Goal: Information Seeking & Learning: Learn about a topic

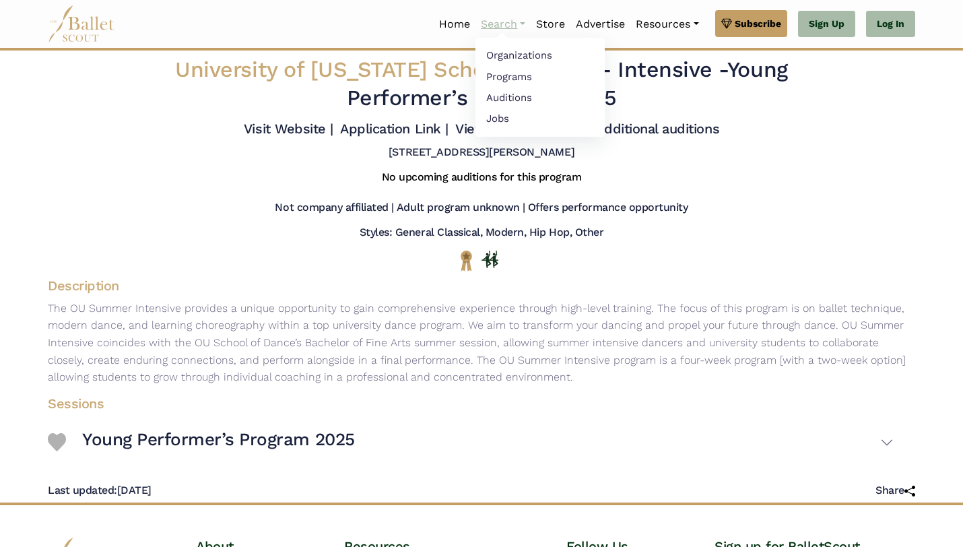
click at [507, 24] on link "Search" at bounding box center [502, 24] width 55 height 28
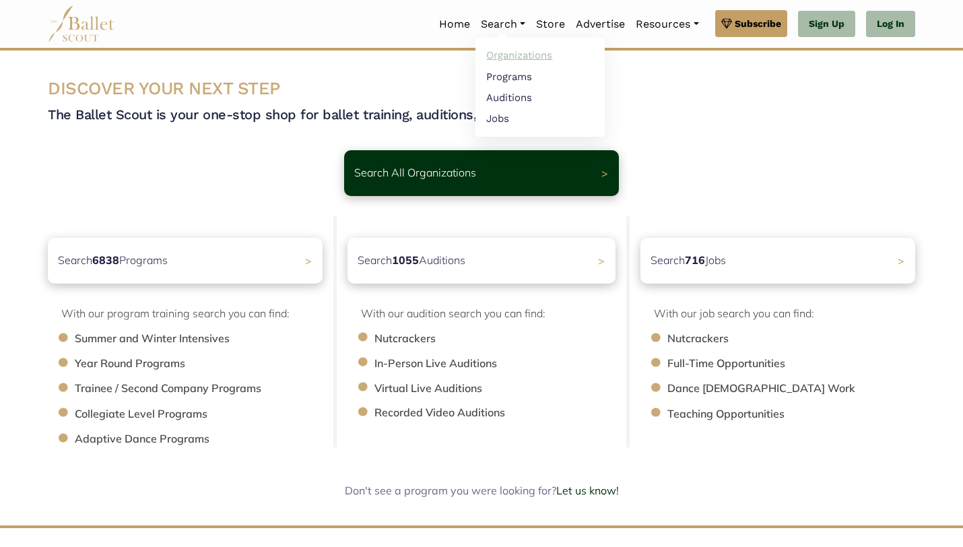
click at [514, 57] on link "Organizations" at bounding box center [539, 55] width 129 height 21
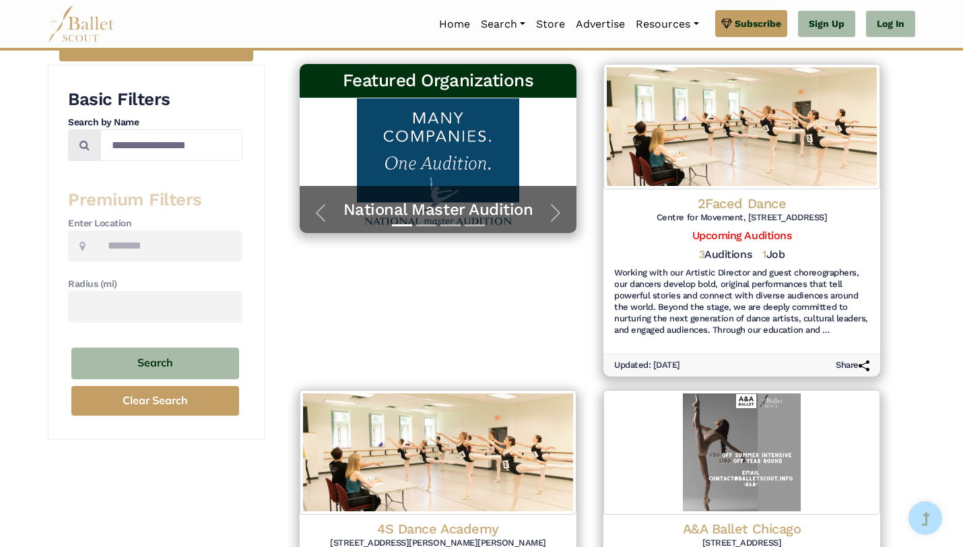
scroll to position [207, 0]
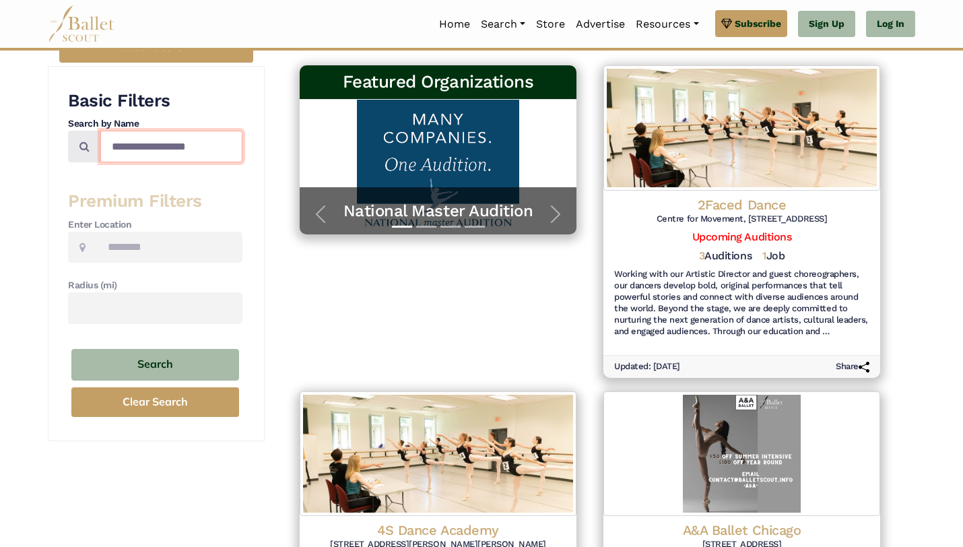
click at [195, 149] on input "Search by names..." at bounding box center [171, 147] width 142 height 32
type input "********"
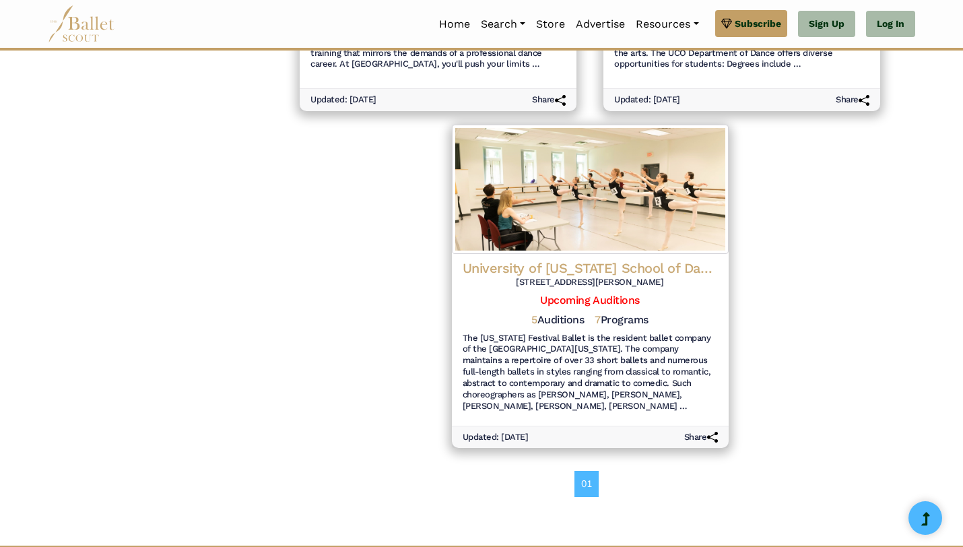
scroll to position [1123, 0]
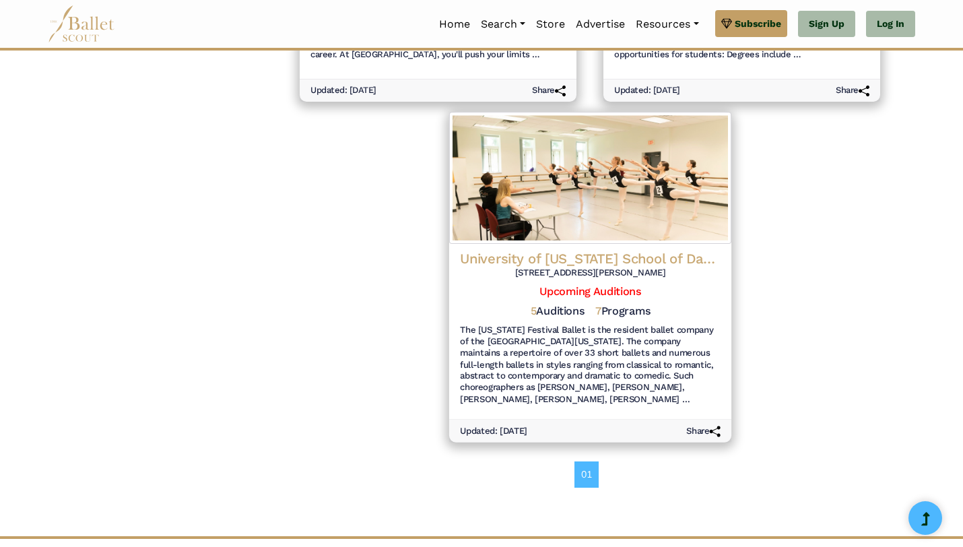
click at [677, 364] on h6 "The Oklahoma Festival Ballet is the resident ballet company of the University o…" at bounding box center [590, 364] width 261 height 81
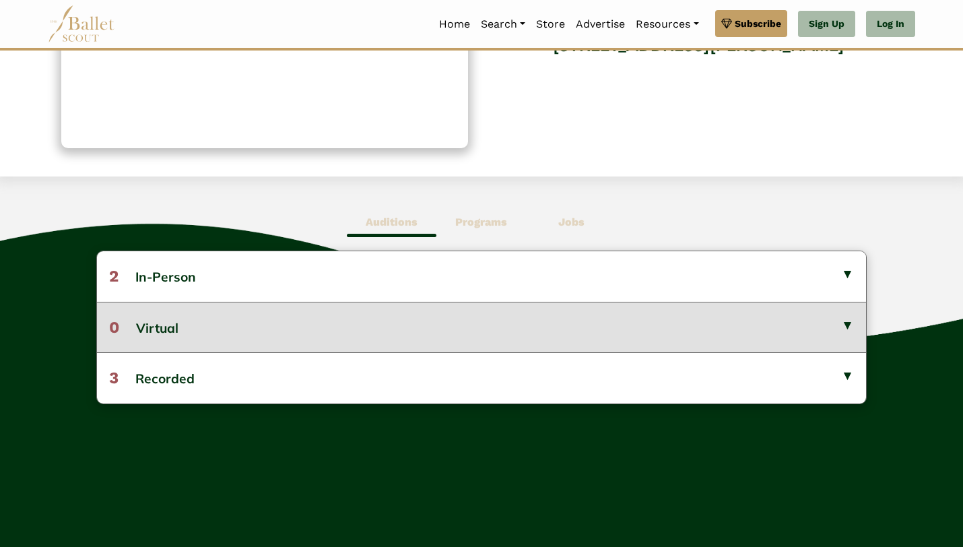
scroll to position [231, 0]
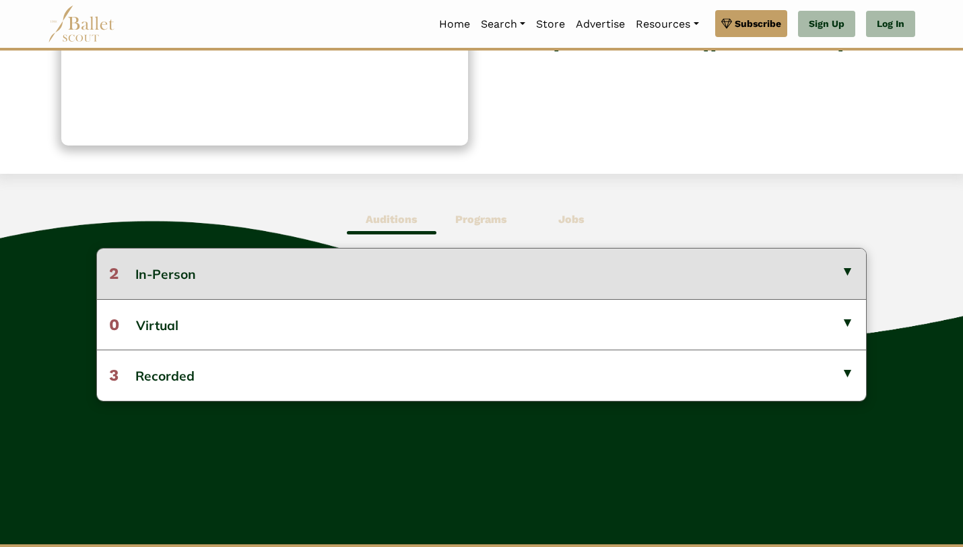
click at [847, 271] on button "2 In-Person" at bounding box center [481, 273] width 769 height 50
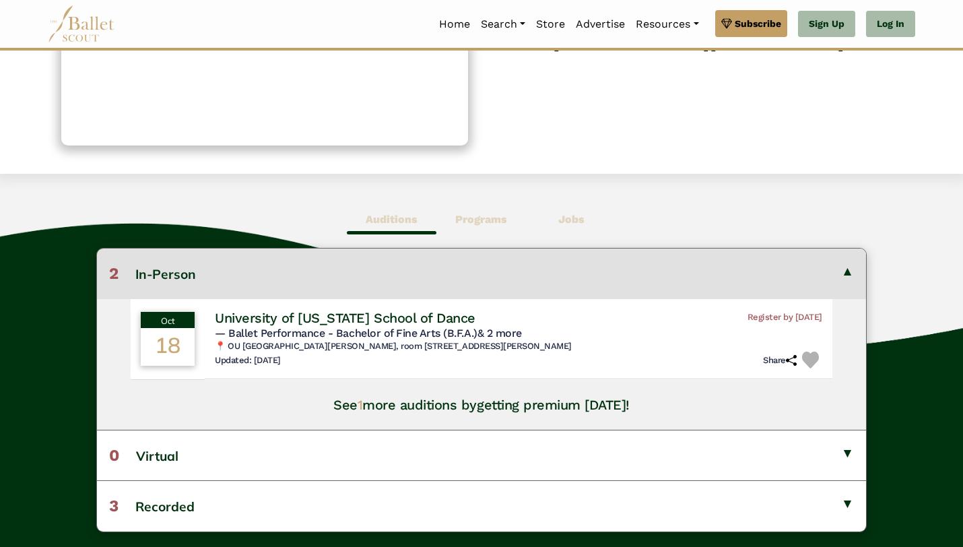
click at [849, 279] on button "2 In-Person" at bounding box center [481, 273] width 769 height 50
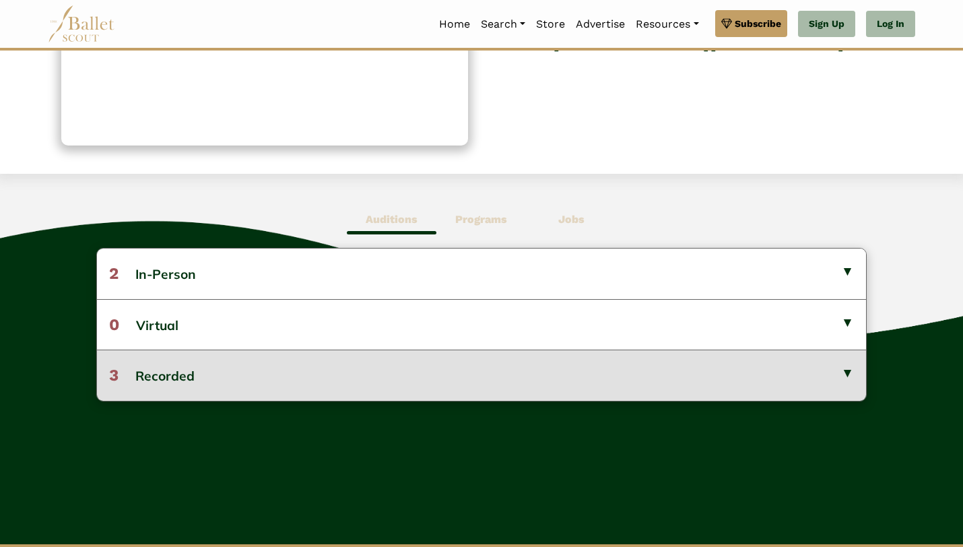
click at [852, 378] on button "3 Recorded" at bounding box center [481, 374] width 769 height 50
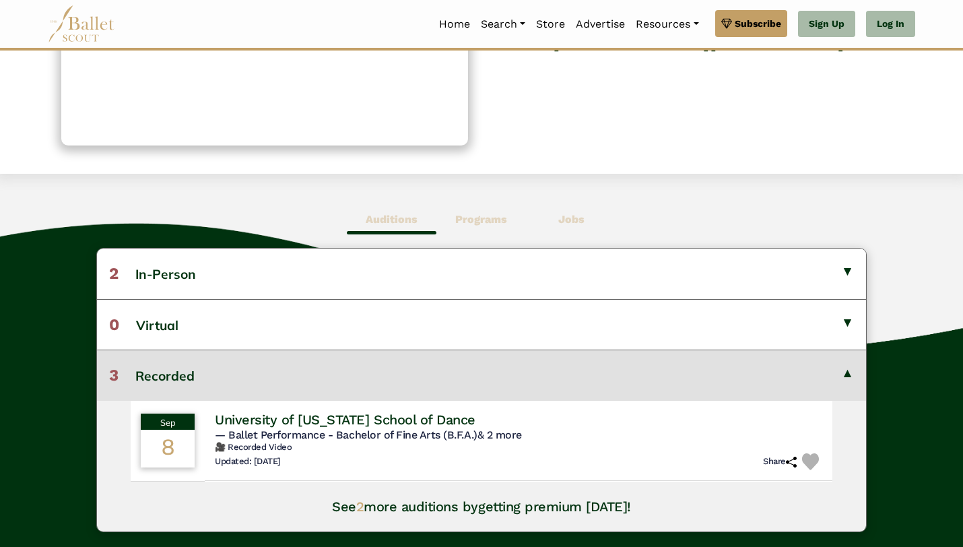
click at [847, 376] on button "3 Recorded" at bounding box center [481, 374] width 769 height 50
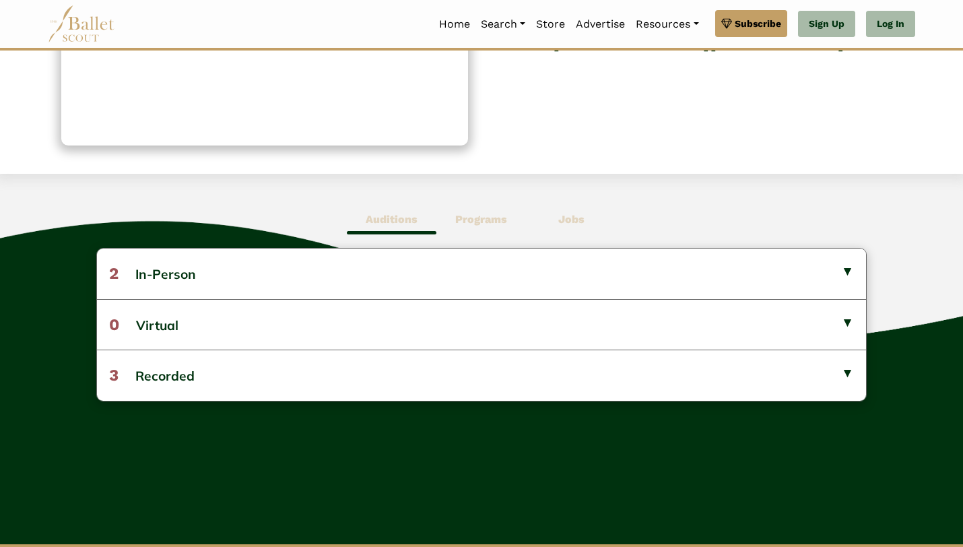
click at [494, 227] on span "Programs" at bounding box center [481, 219] width 90 height 31
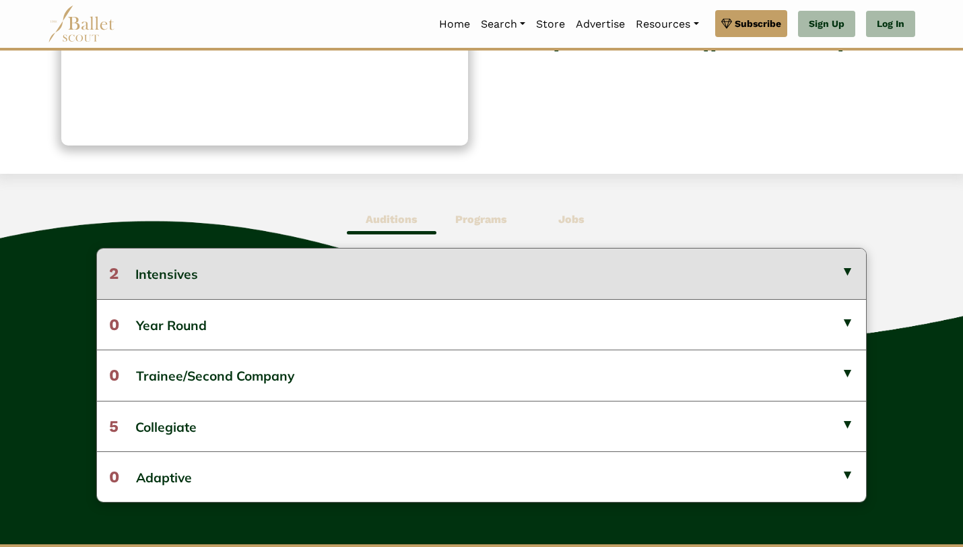
click at [807, 268] on button "2 Intensives" at bounding box center [481, 273] width 769 height 50
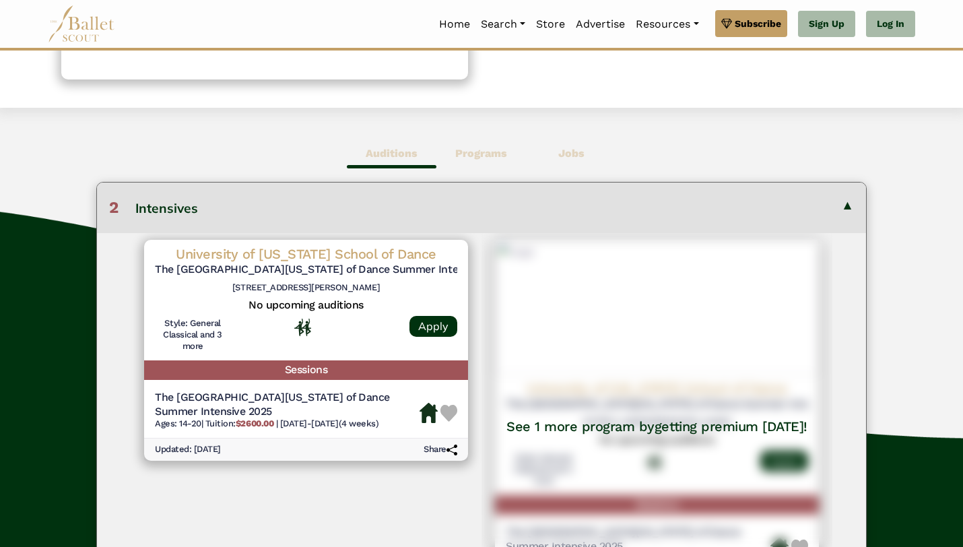
scroll to position [301, 0]
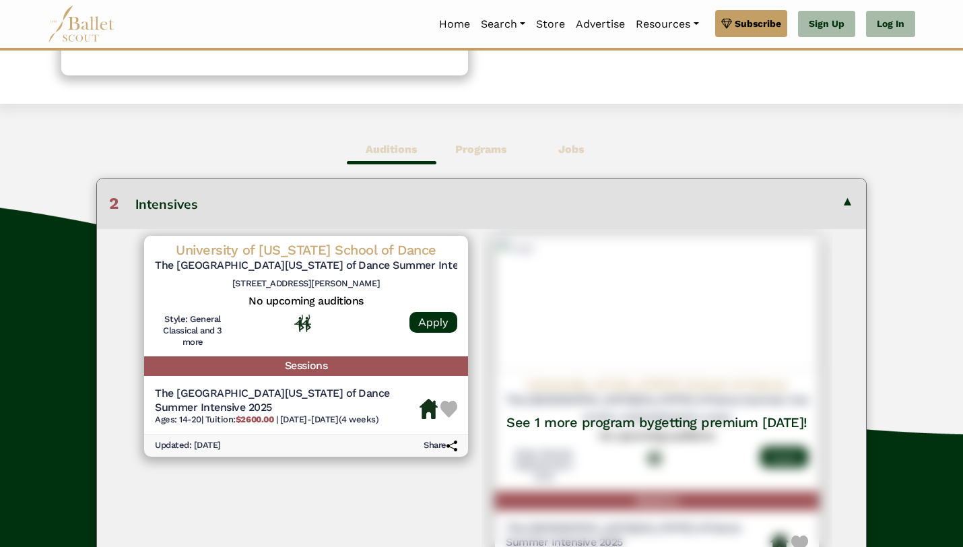
click at [857, 211] on button "2 Intensives" at bounding box center [481, 203] width 769 height 50
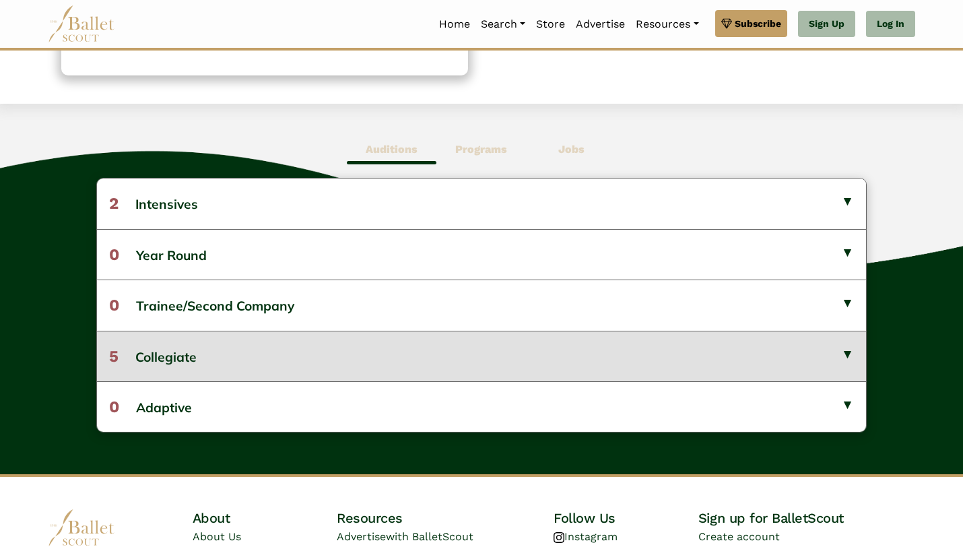
click at [846, 348] on button "5 Collegiate" at bounding box center [481, 356] width 769 height 50
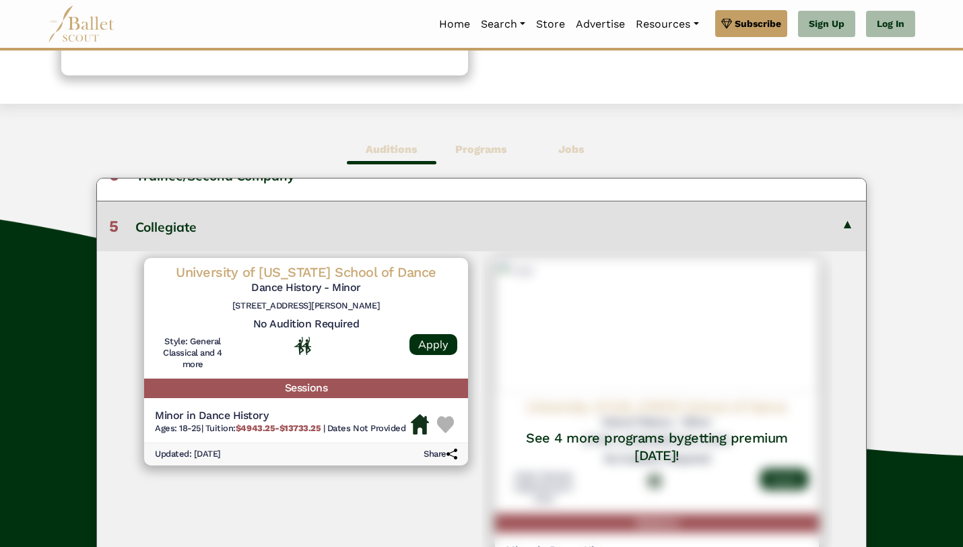
scroll to position [131, 0]
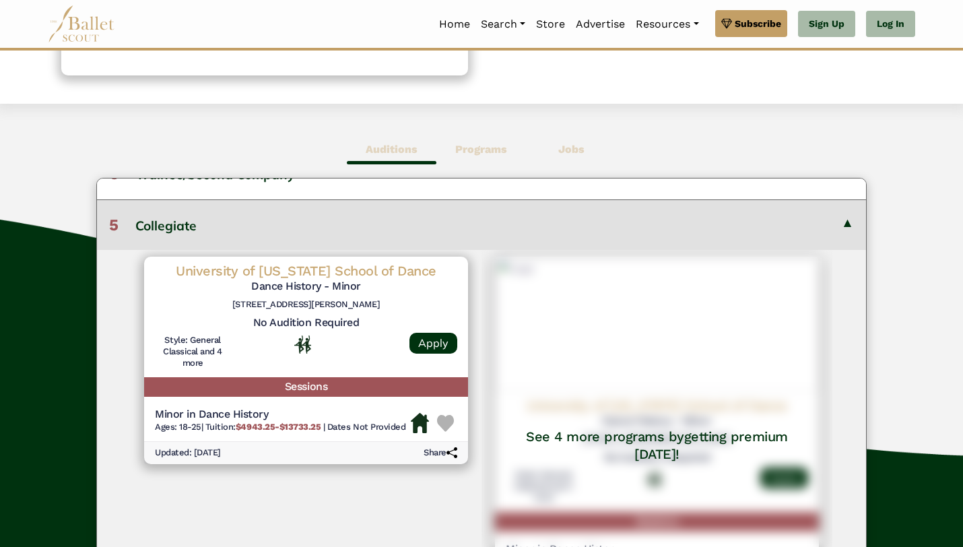
click at [820, 219] on button "5 Collegiate" at bounding box center [481, 224] width 769 height 50
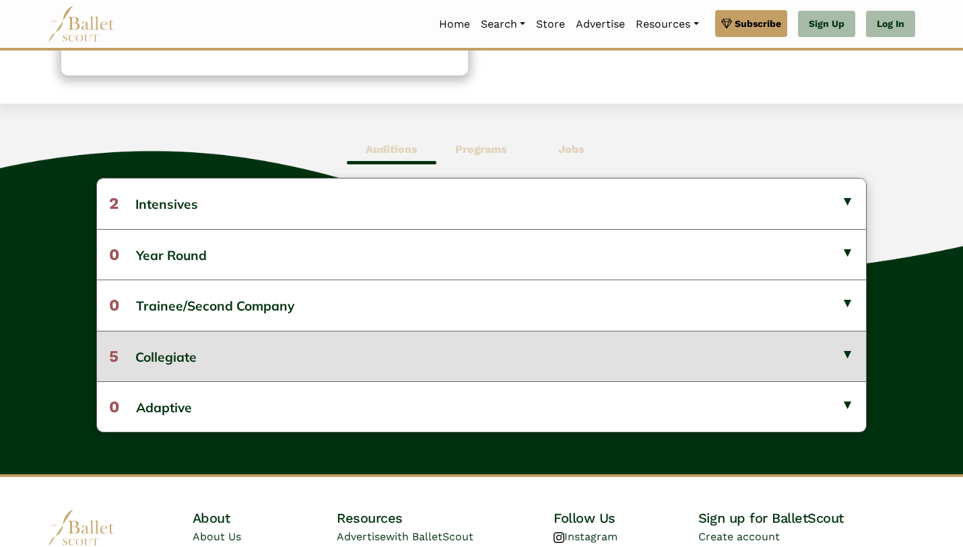
scroll to position [0, 0]
